Goal: Find specific page/section: Find specific page/section

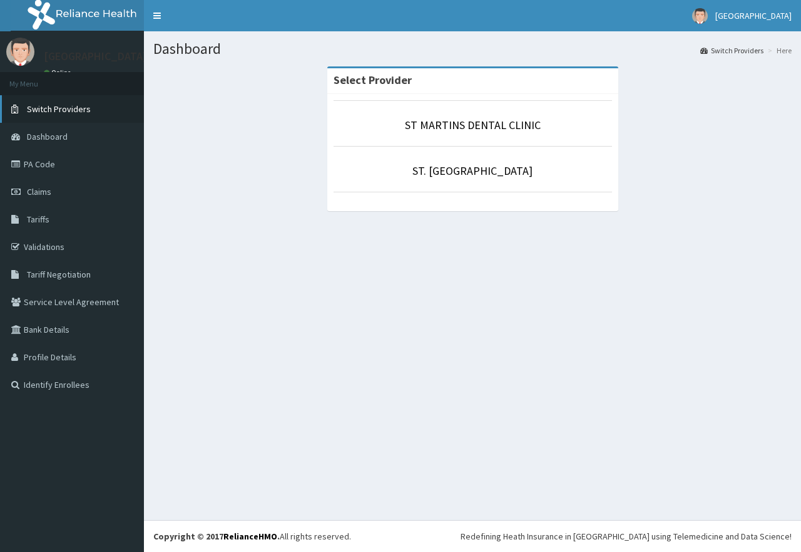
click at [83, 115] on link "Switch Providers" at bounding box center [72, 109] width 144 height 28
click at [470, 173] on link "ST. [GEOGRAPHIC_DATA]" at bounding box center [473, 170] width 120 height 14
